Goal: Task Accomplishment & Management: Use online tool/utility

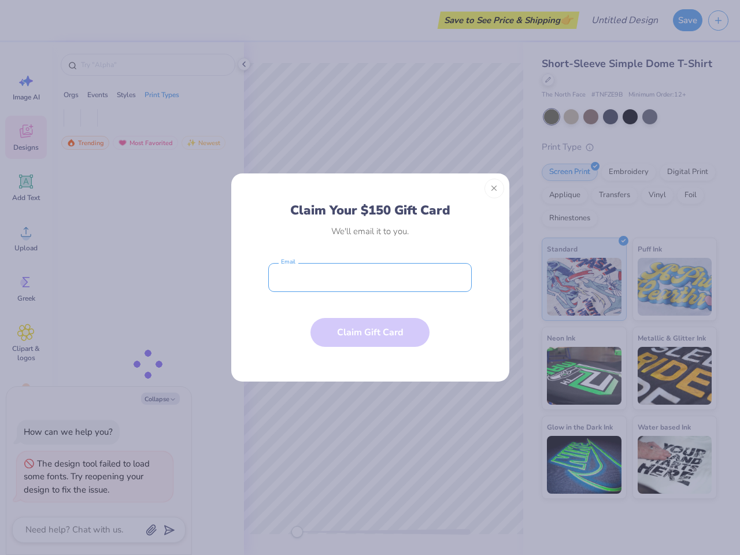
type textarea "x"
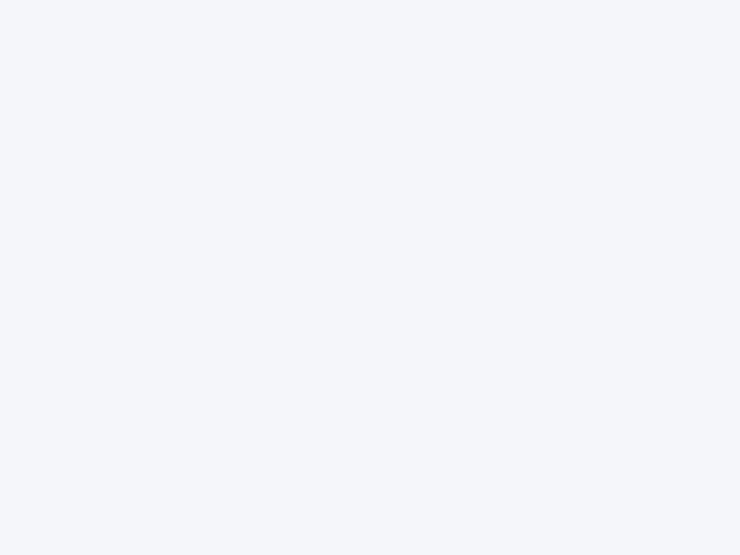
click at [370, 278] on div at bounding box center [370, 277] width 740 height 555
